Goal: Information Seeking & Learning: Find specific fact

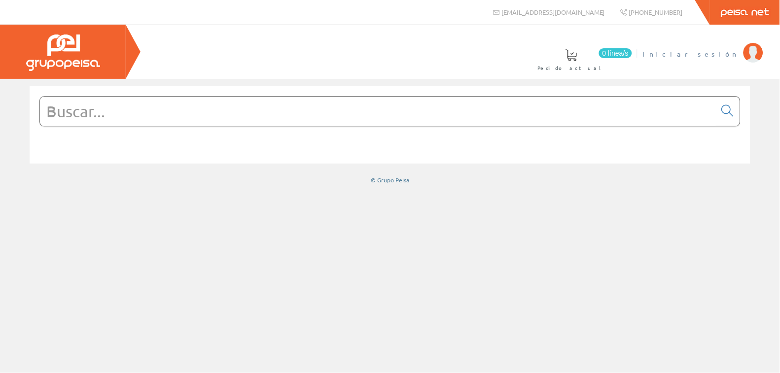
click at [724, 55] on span "Iniciar sesión" at bounding box center [691, 54] width 96 height 10
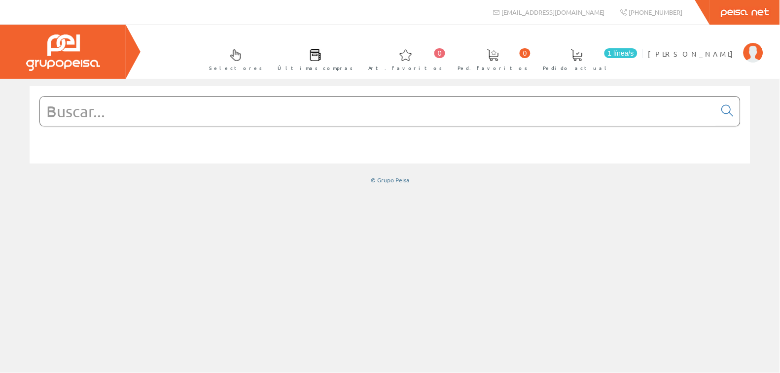
click at [152, 113] on input "text" at bounding box center [378, 112] width 676 height 30
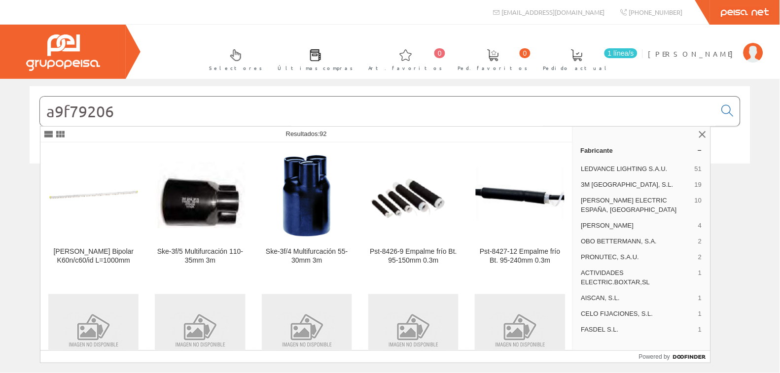
type input "a9f79206"
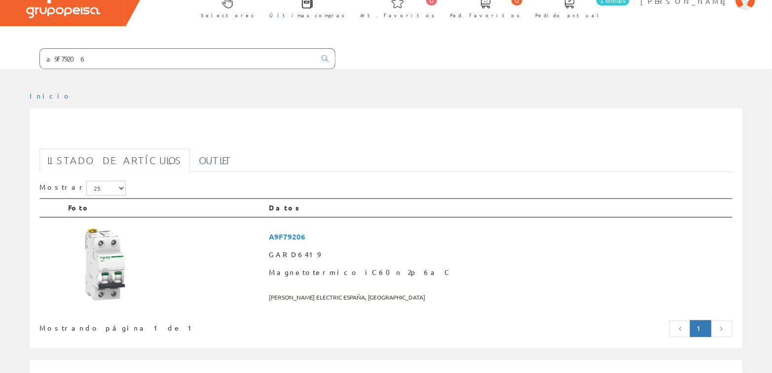
scroll to position [57, 0]
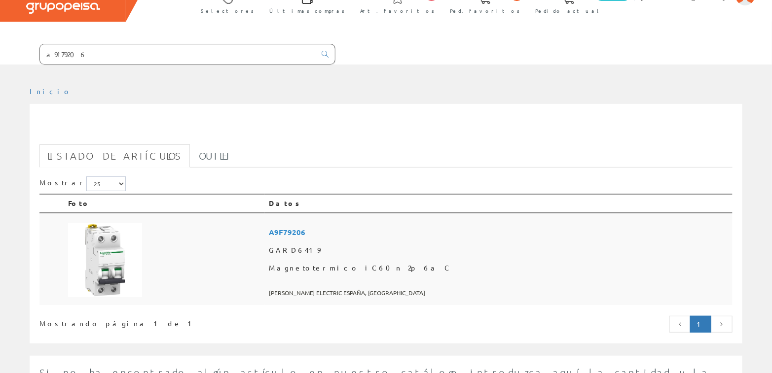
click at [378, 230] on span "A9F79206" at bounding box center [498, 232] width 459 height 18
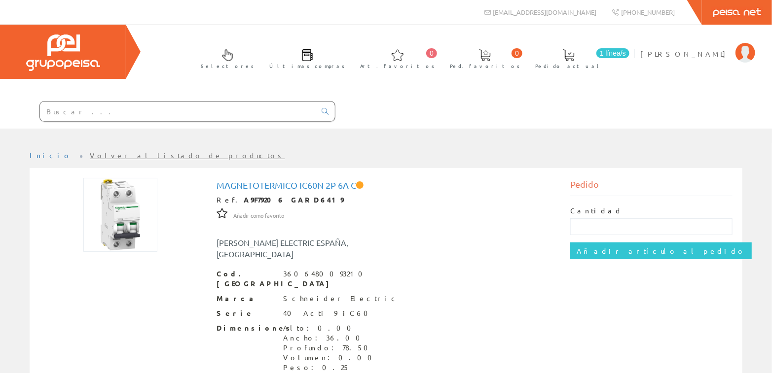
click at [227, 115] on input "text" at bounding box center [178, 112] width 276 height 20
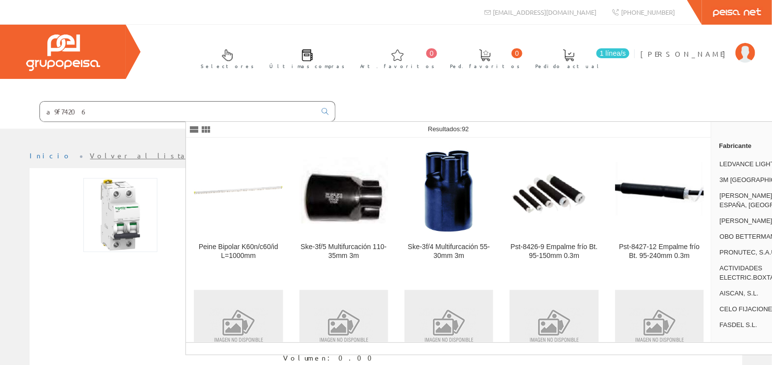
type input "a9f74206"
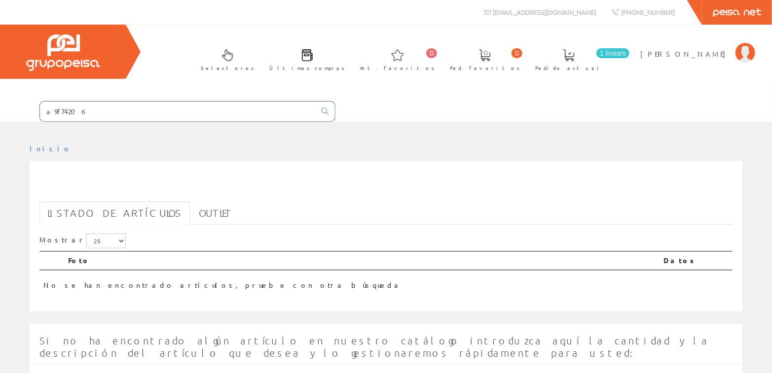
drag, startPoint x: 233, startPoint y: 112, endPoint x: 173, endPoint y: 110, distance: 60.2
click at [173, 110] on form "a9f74206" at bounding box center [167, 111] width 335 height 21
type input "A9F74206"
click at [211, 109] on input "A9F74206" at bounding box center [178, 112] width 276 height 20
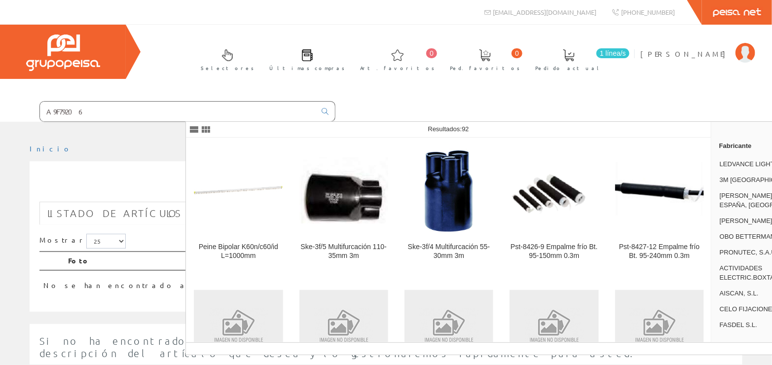
type input "A9F79206"
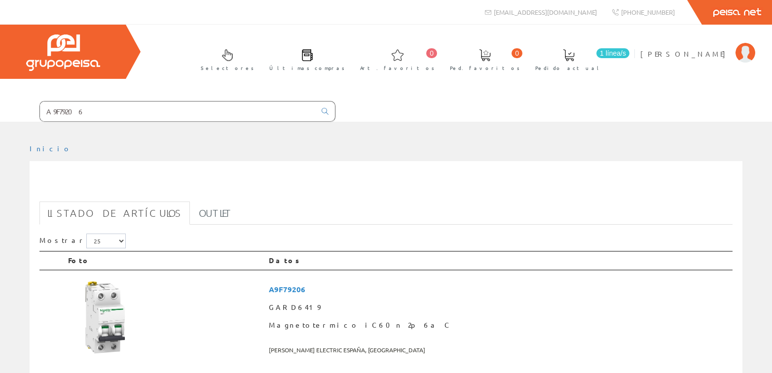
drag, startPoint x: 0, startPoint y: 0, endPoint x: 245, endPoint y: 111, distance: 268.7
click at [245, 111] on input "A9F79206" at bounding box center [178, 112] width 276 height 20
click at [210, 109] on input "A9F79206" at bounding box center [178, 112] width 276 height 20
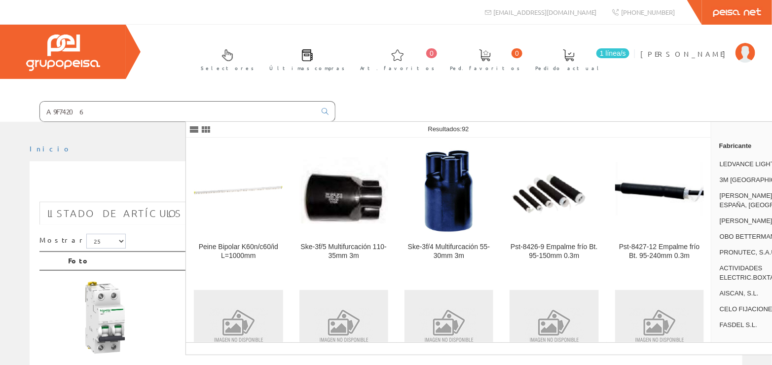
type input "A9F74206"
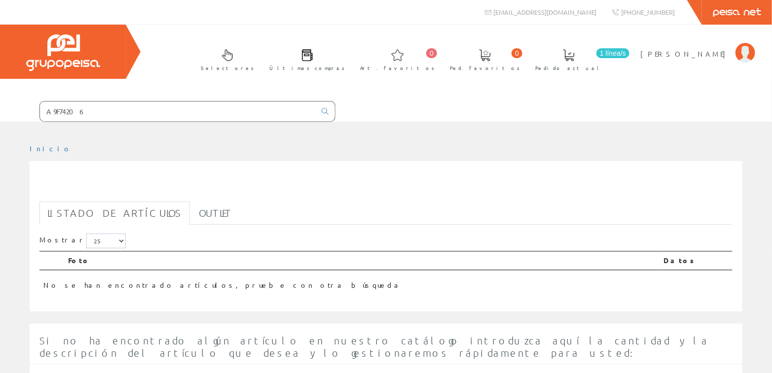
click at [238, 108] on input "A9F74206" at bounding box center [178, 112] width 276 height 20
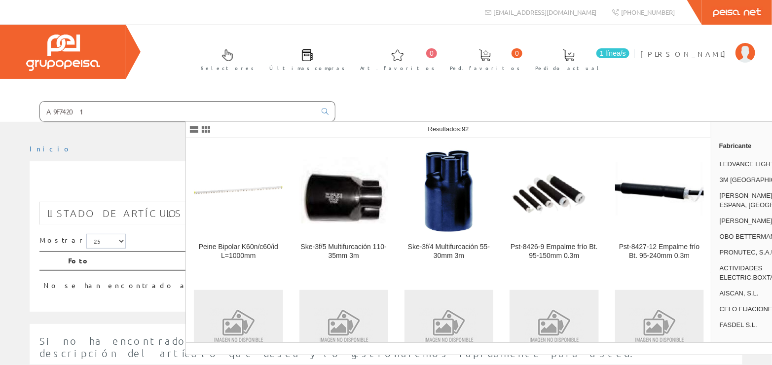
type input "A9F74201"
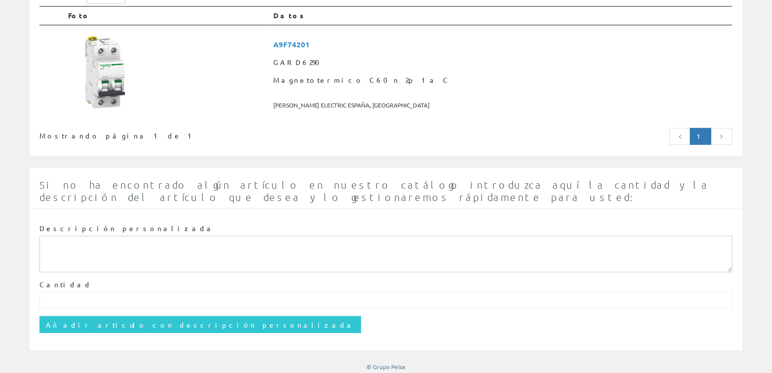
scroll to position [246, 0]
click at [388, 40] on span "A9F74201" at bounding box center [500, 44] width 455 height 18
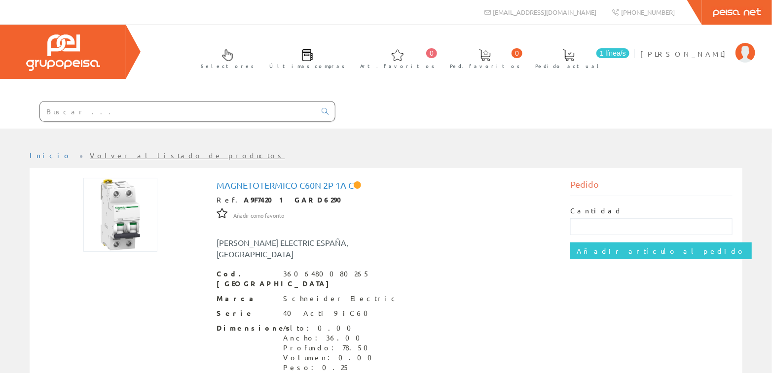
click at [258, 106] on input "text" at bounding box center [178, 112] width 276 height 20
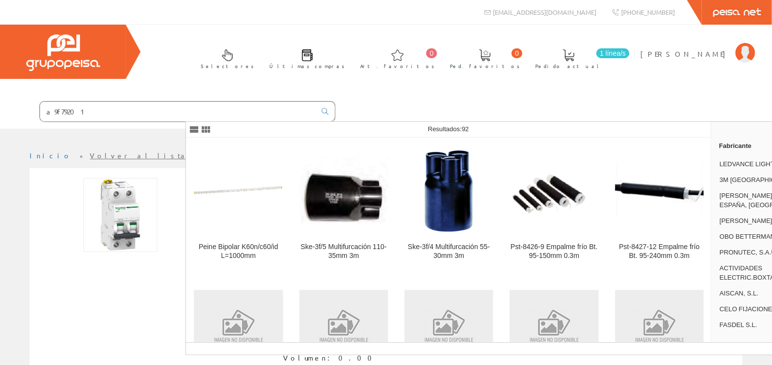
type input "a9f79201"
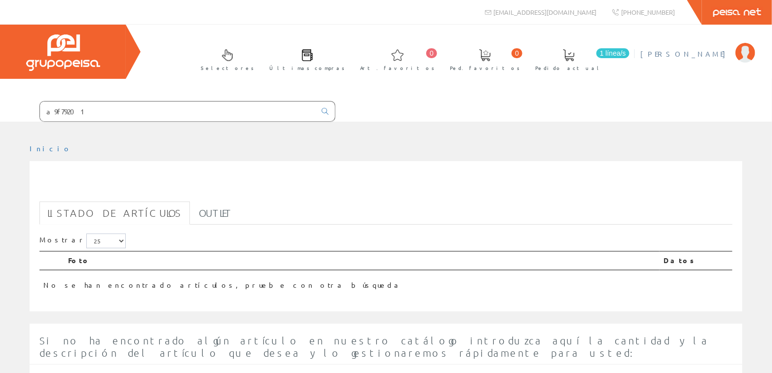
click at [706, 53] on span "Ernest Roca" at bounding box center [685, 54] width 90 height 10
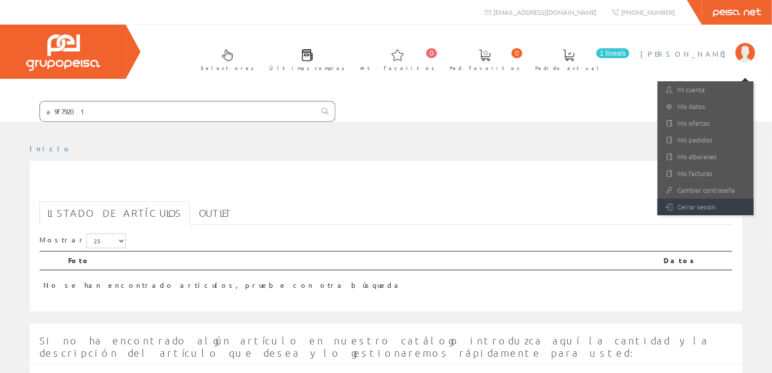
click at [694, 205] on link "Cerrar sesión" at bounding box center [705, 207] width 96 height 17
